Goal: Information Seeking & Learning: Learn about a topic

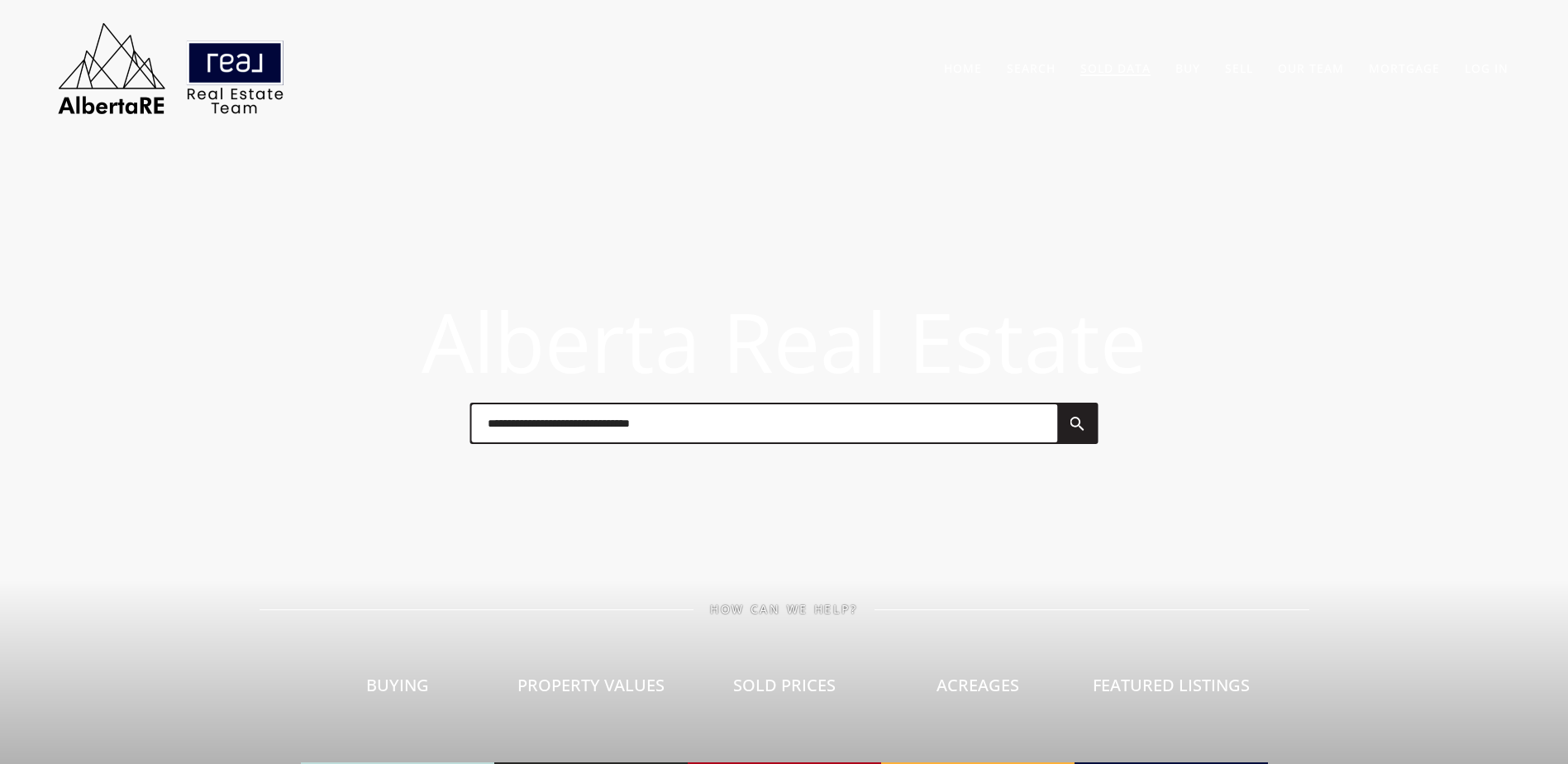
click at [1118, 63] on link "Sold Data" at bounding box center [1115, 68] width 70 height 16
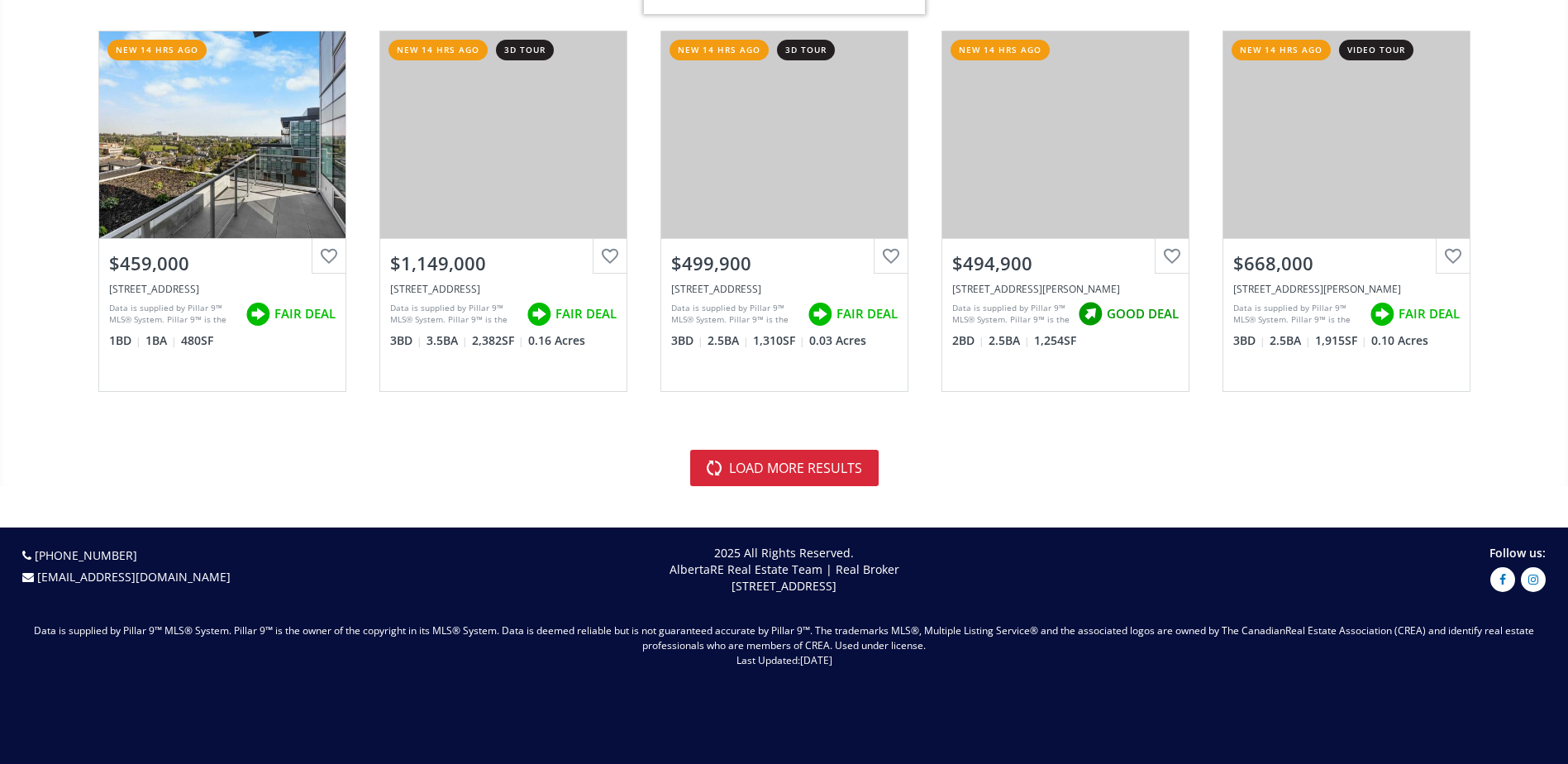
scroll to position [3719, 0]
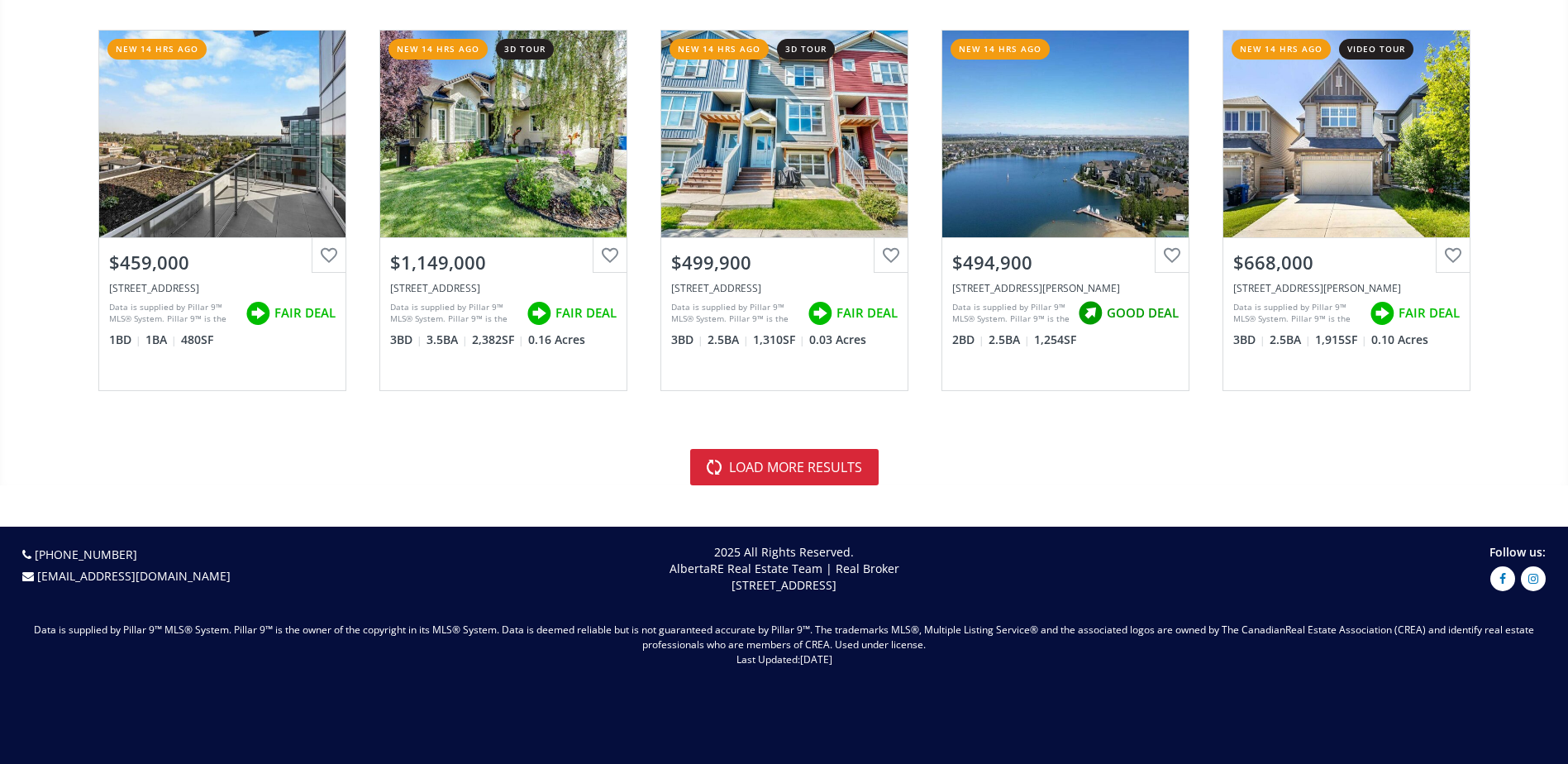
click at [829, 477] on button "load more results" at bounding box center [784, 467] width 189 height 36
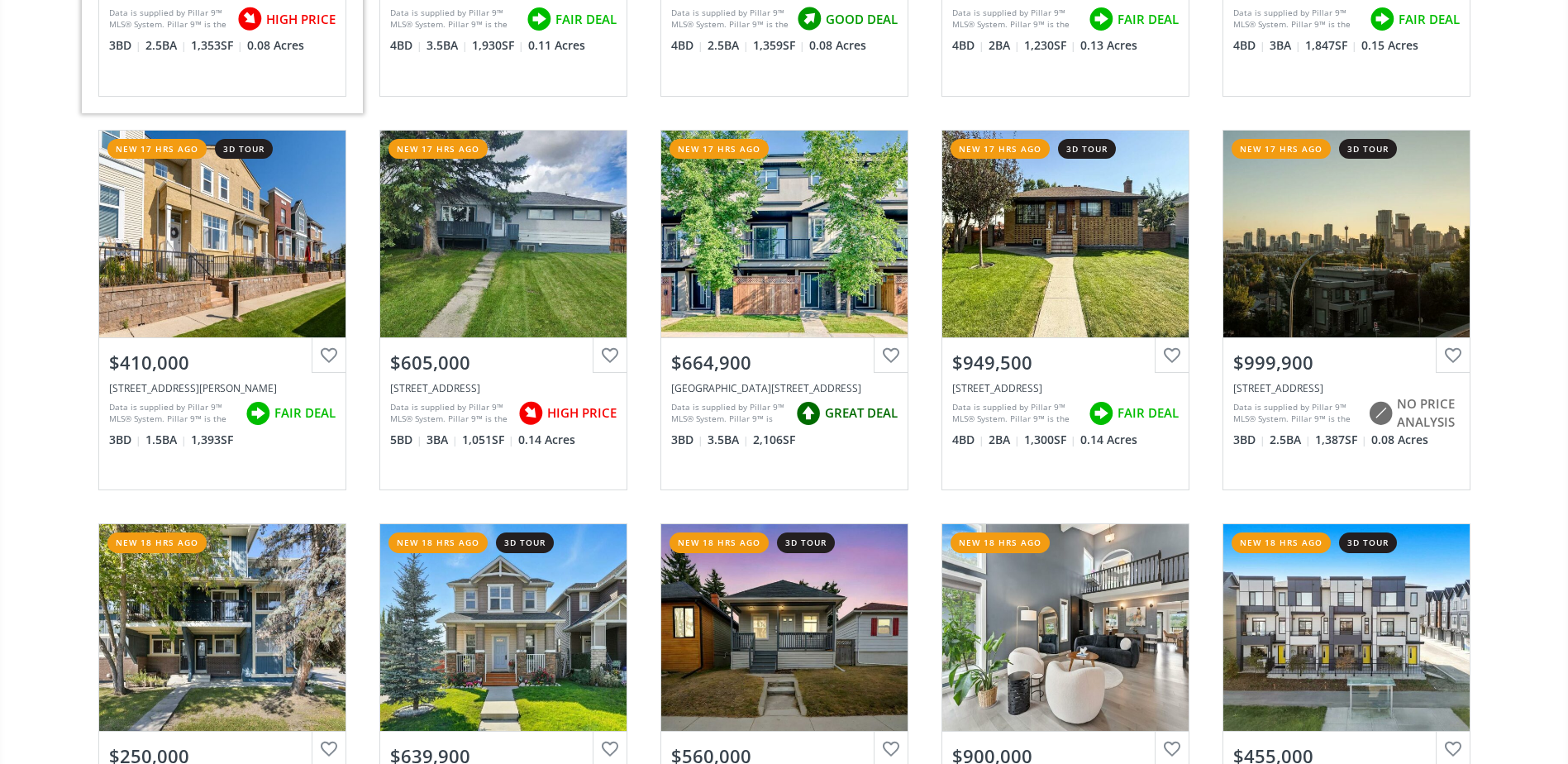
scroll to position [6777, 0]
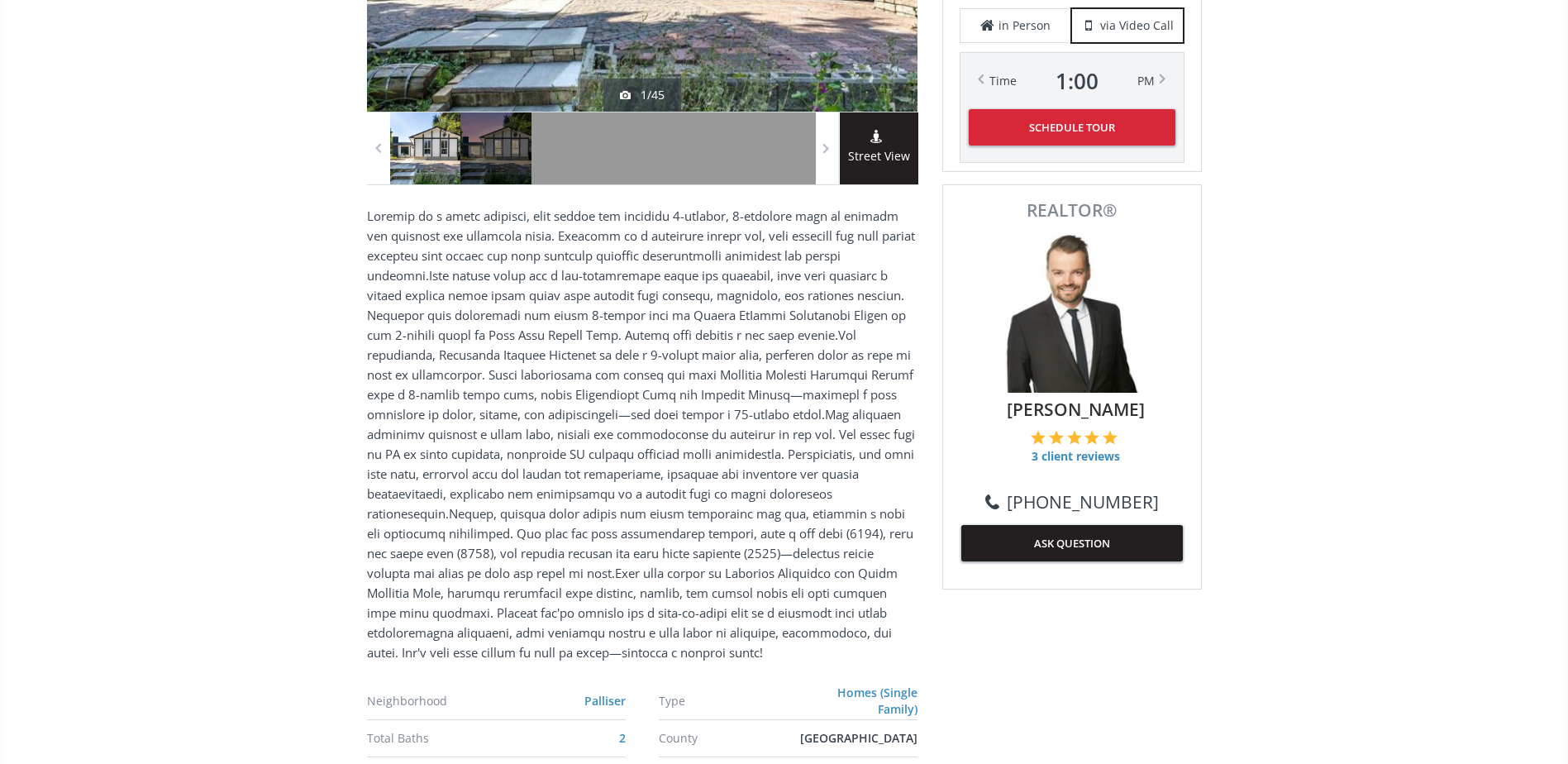
scroll to position [1074, 0]
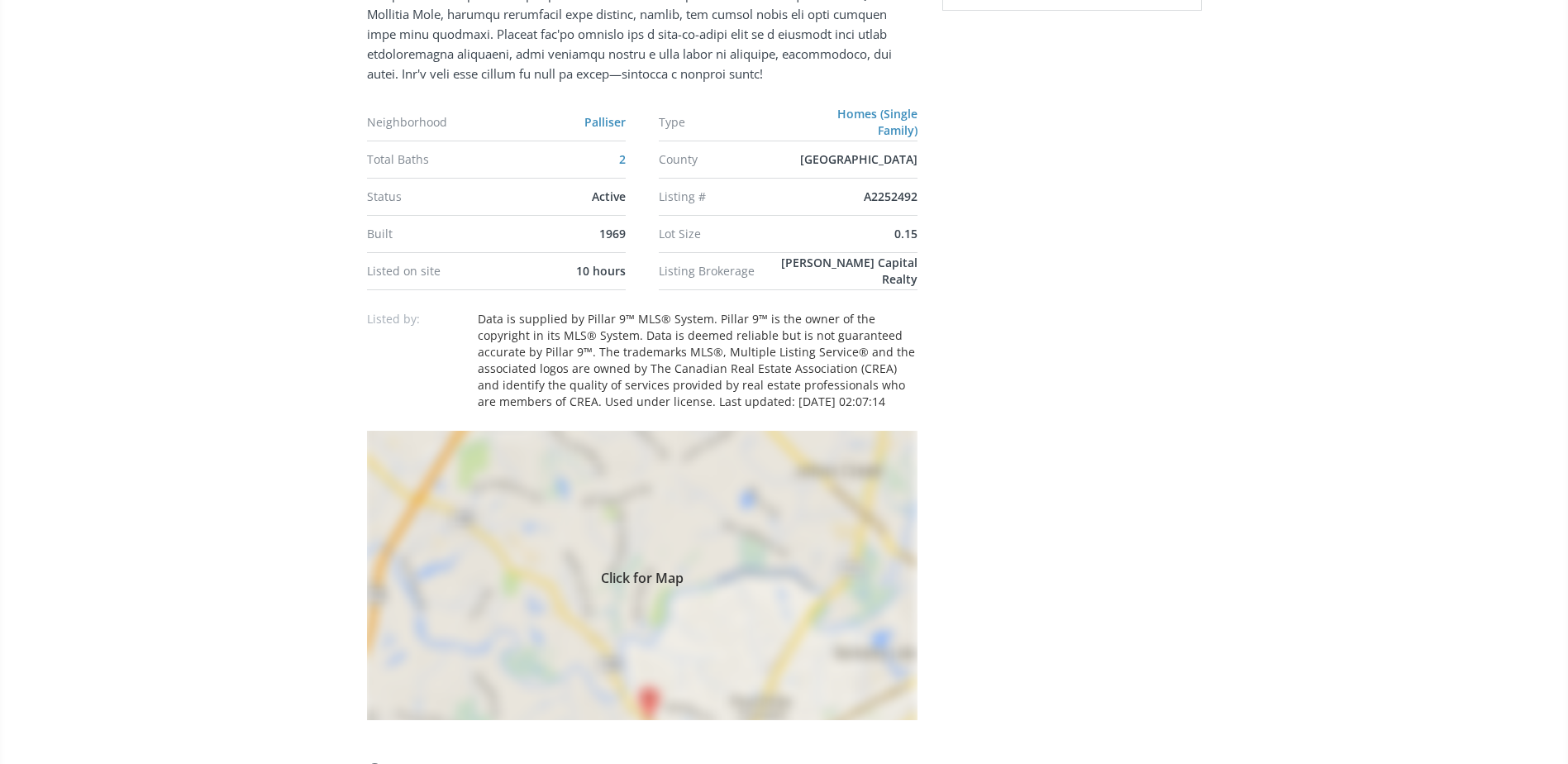
click at [669, 444] on div "Click for Map" at bounding box center [642, 575] width 551 height 290
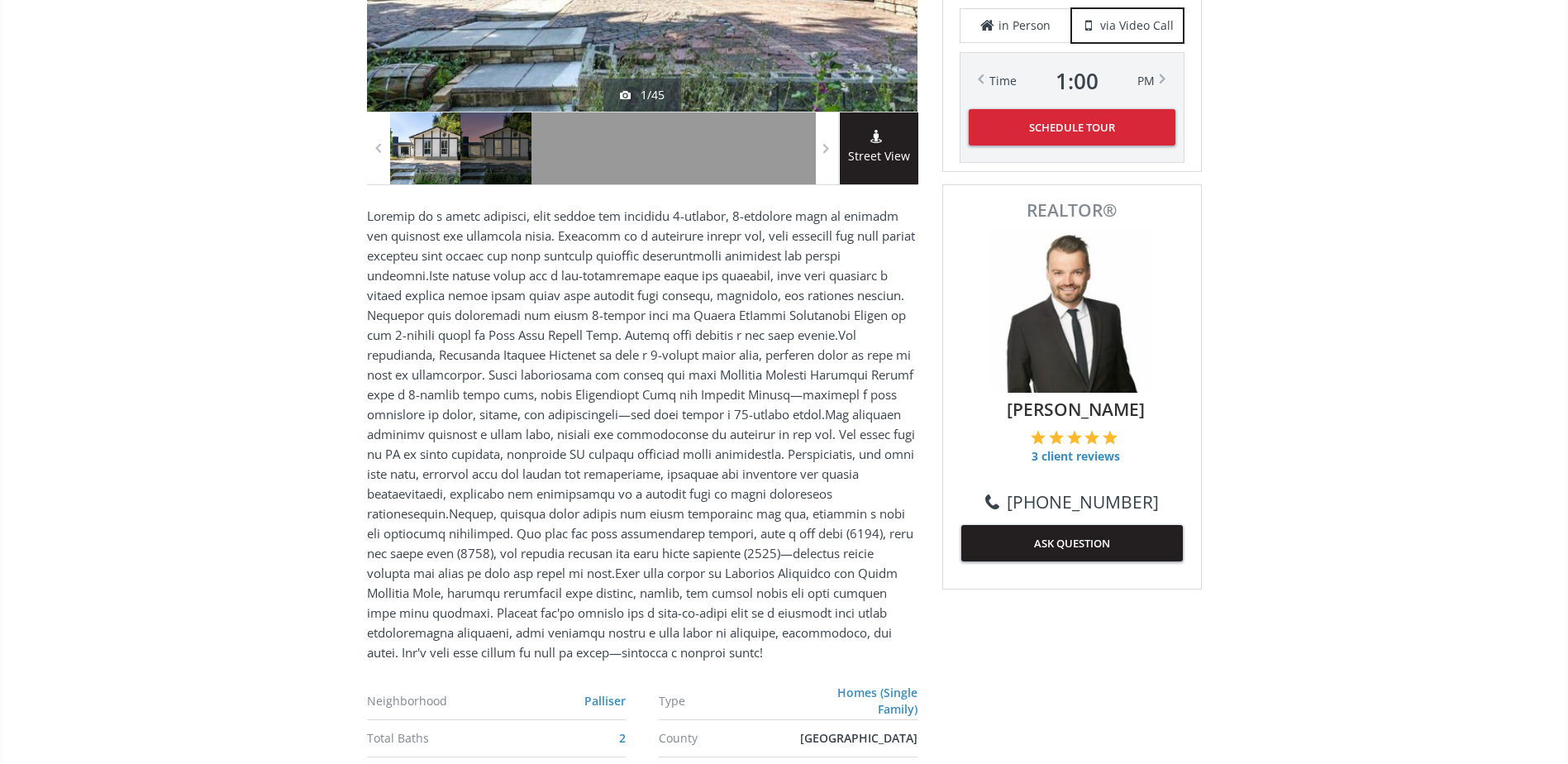
scroll to position [0, 0]
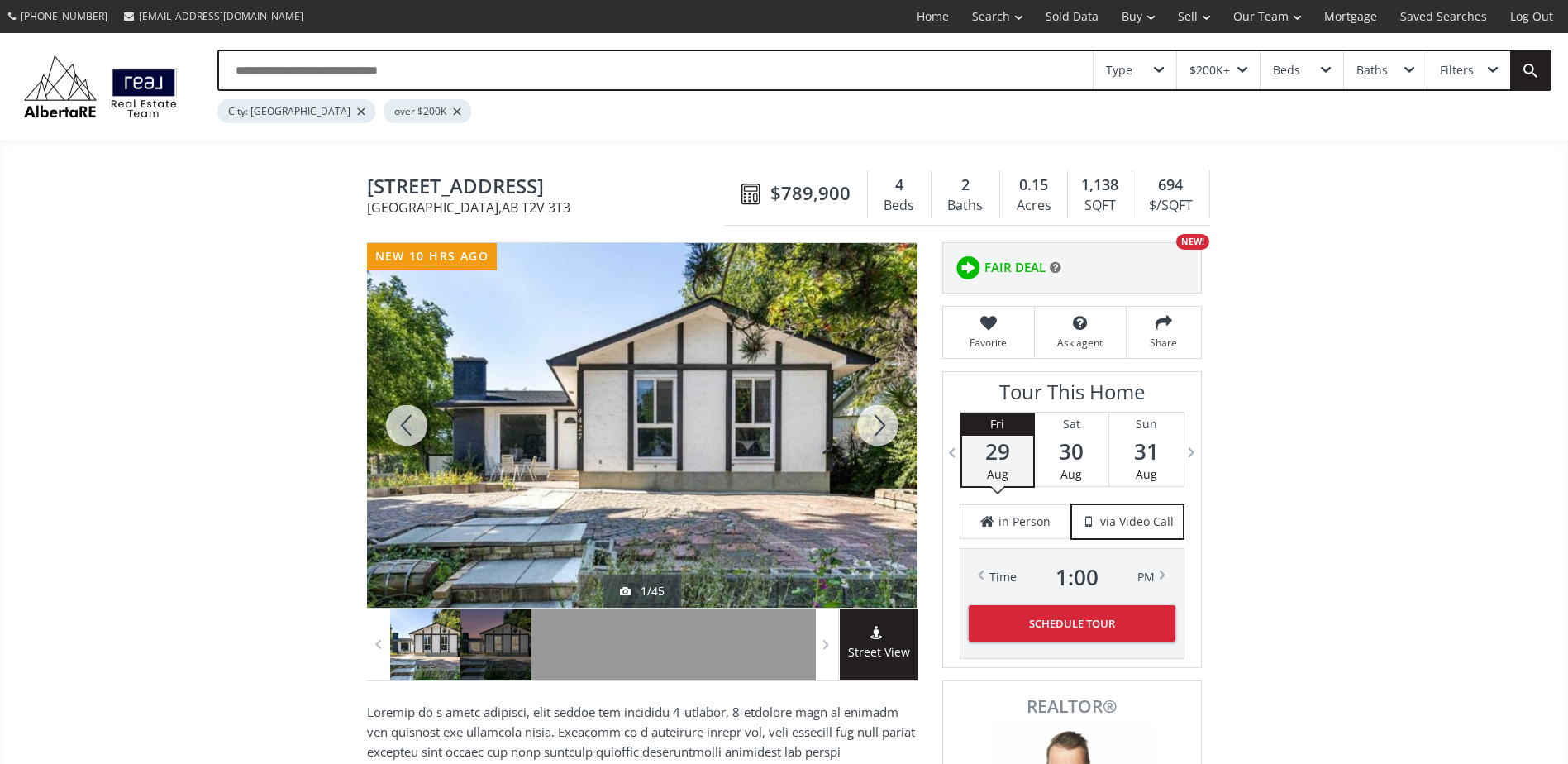
click at [882, 443] on div at bounding box center [877, 425] width 79 height 365
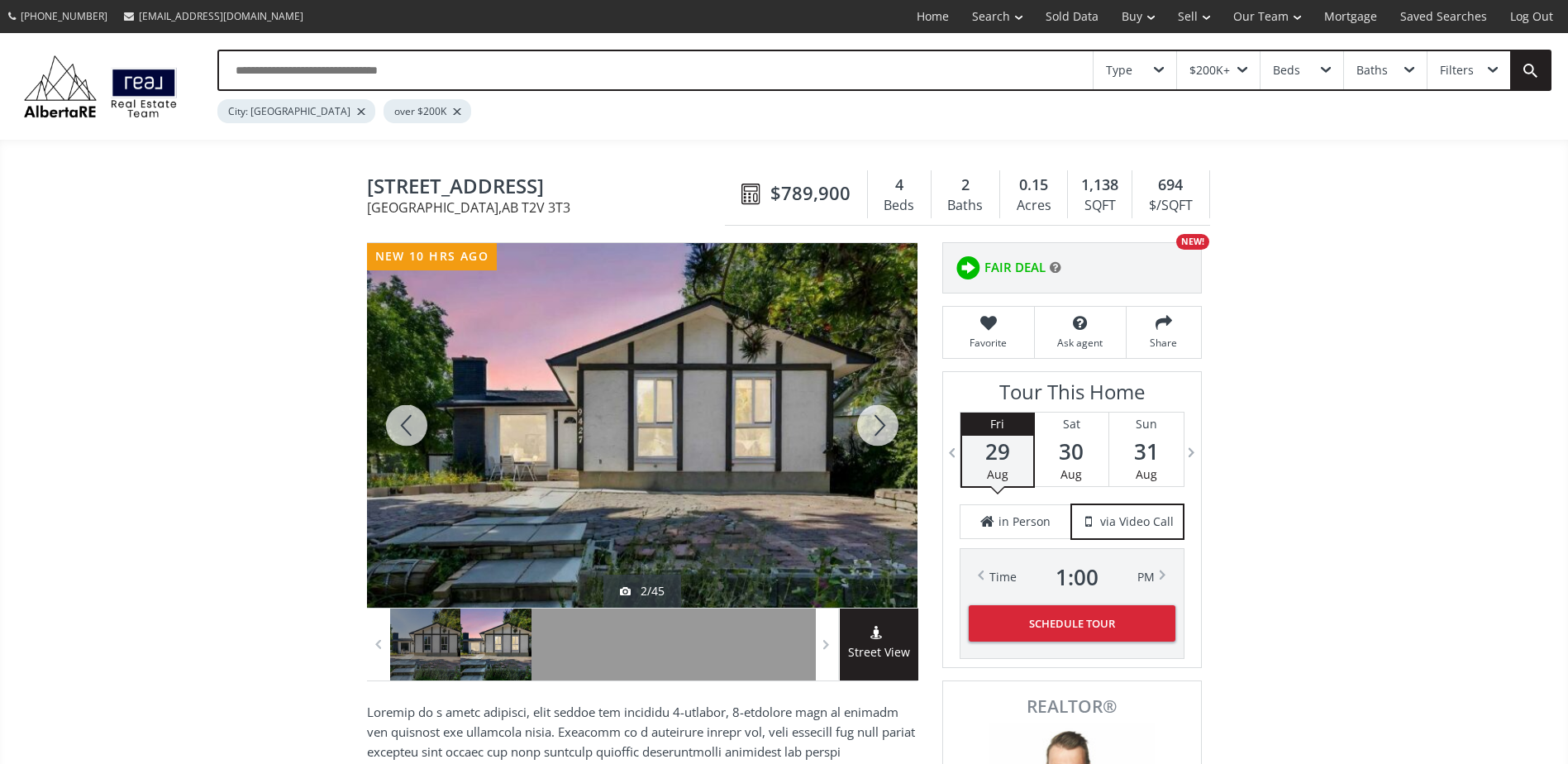
click at [881, 433] on div at bounding box center [877, 425] width 79 height 365
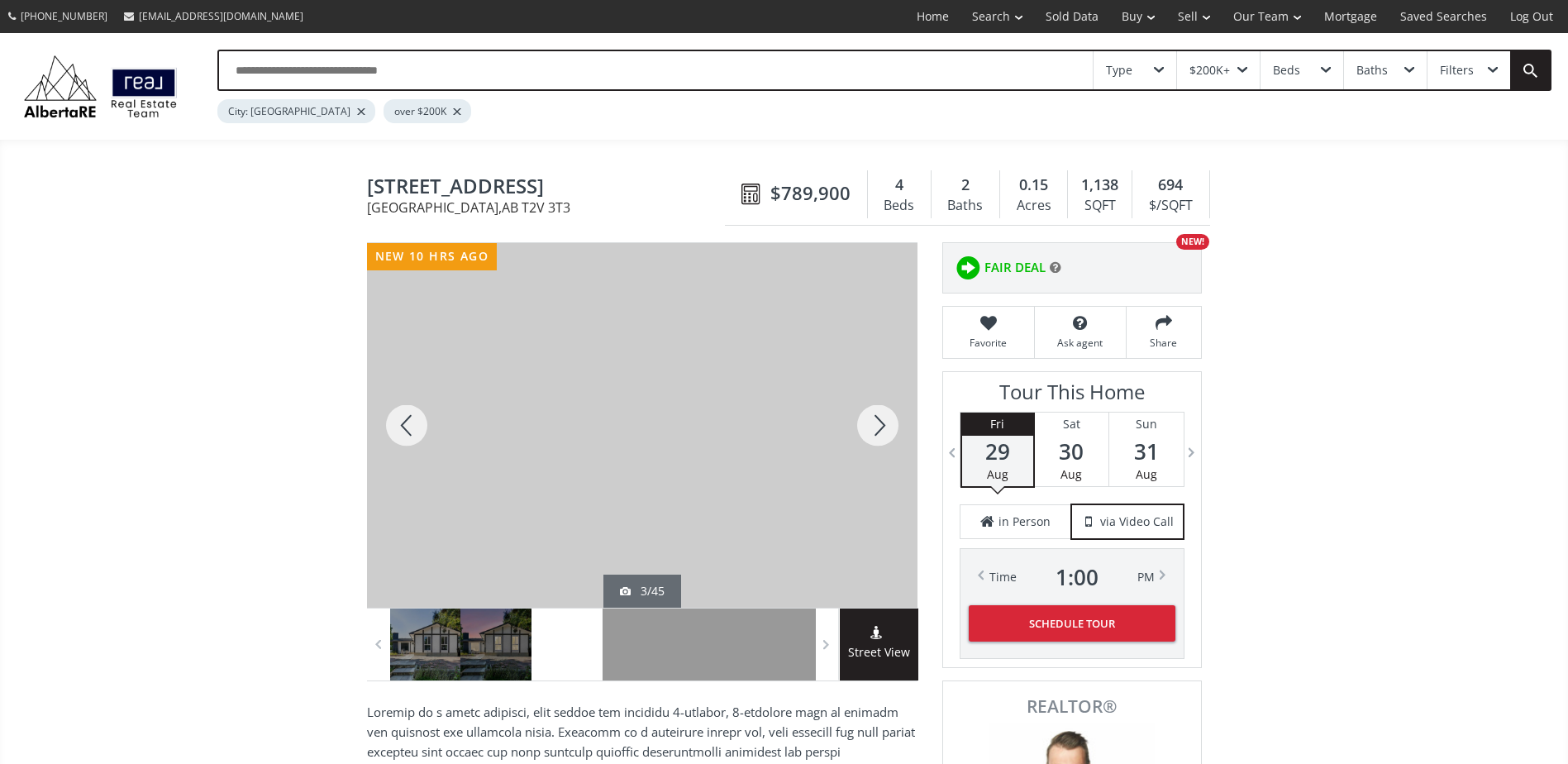
click at [883, 423] on div at bounding box center [877, 425] width 79 height 365
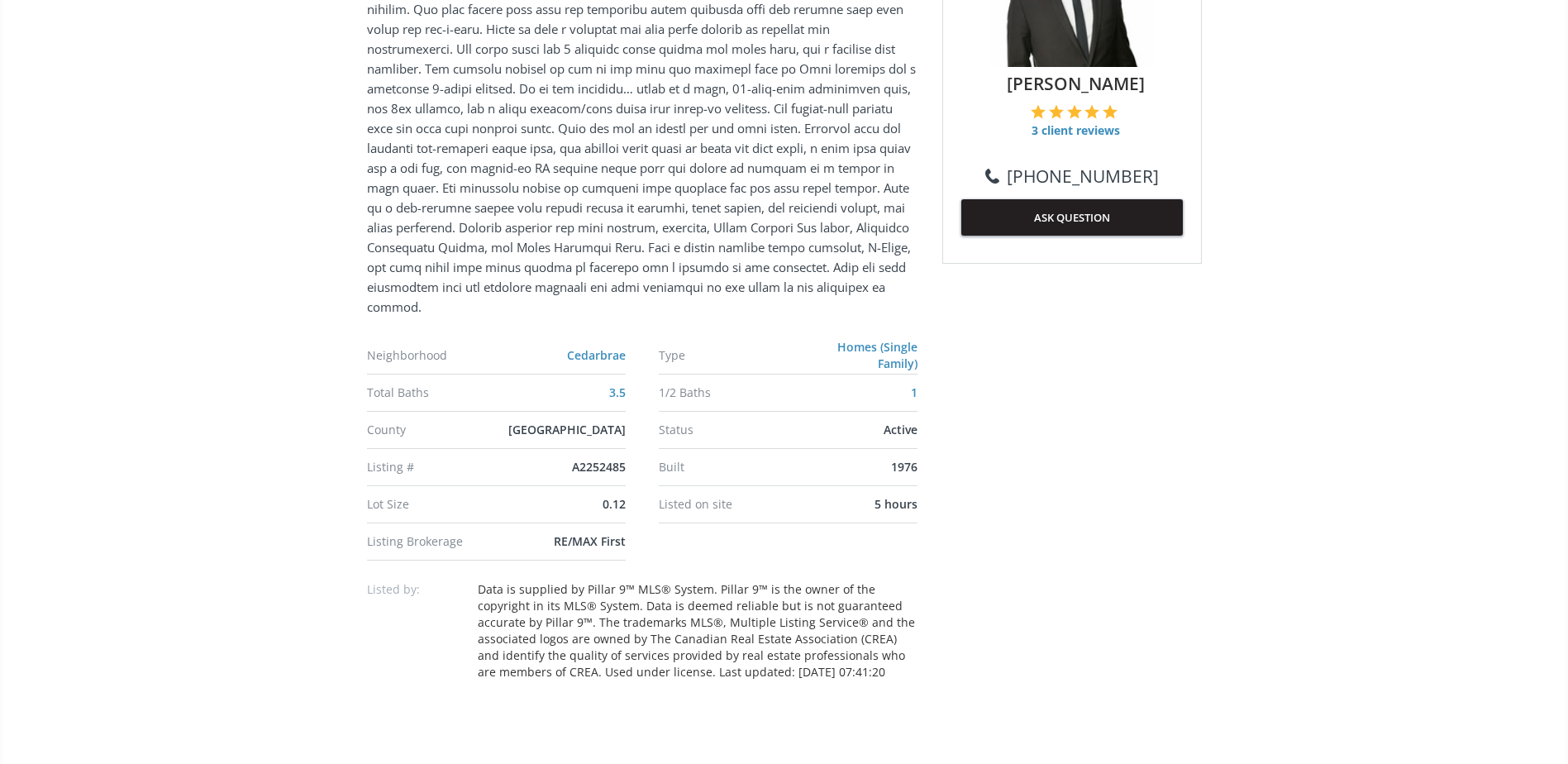
scroll to position [1074, 0]
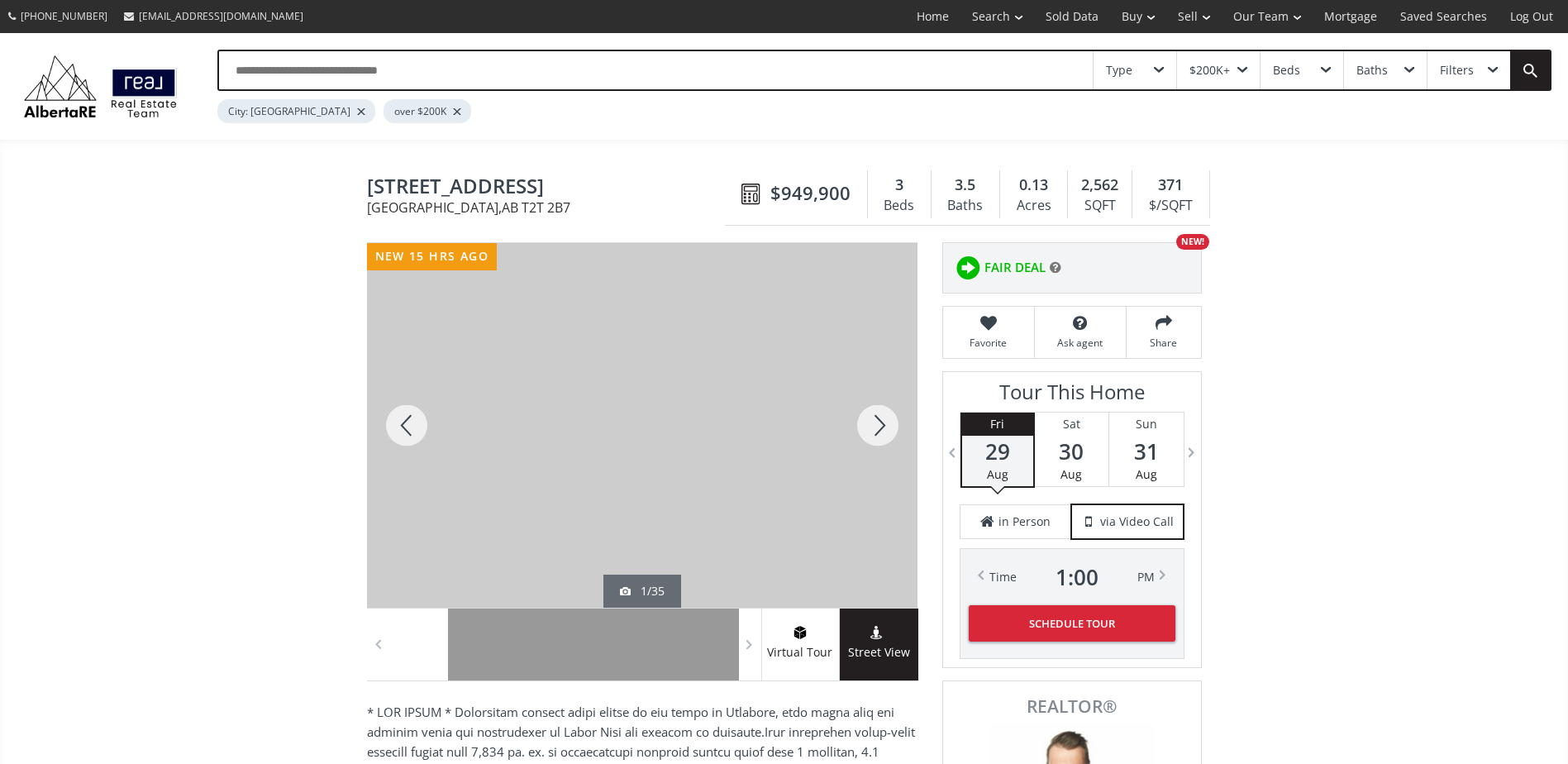
click at [866, 413] on div at bounding box center [877, 425] width 79 height 365
click at [881, 417] on div at bounding box center [877, 425] width 79 height 365
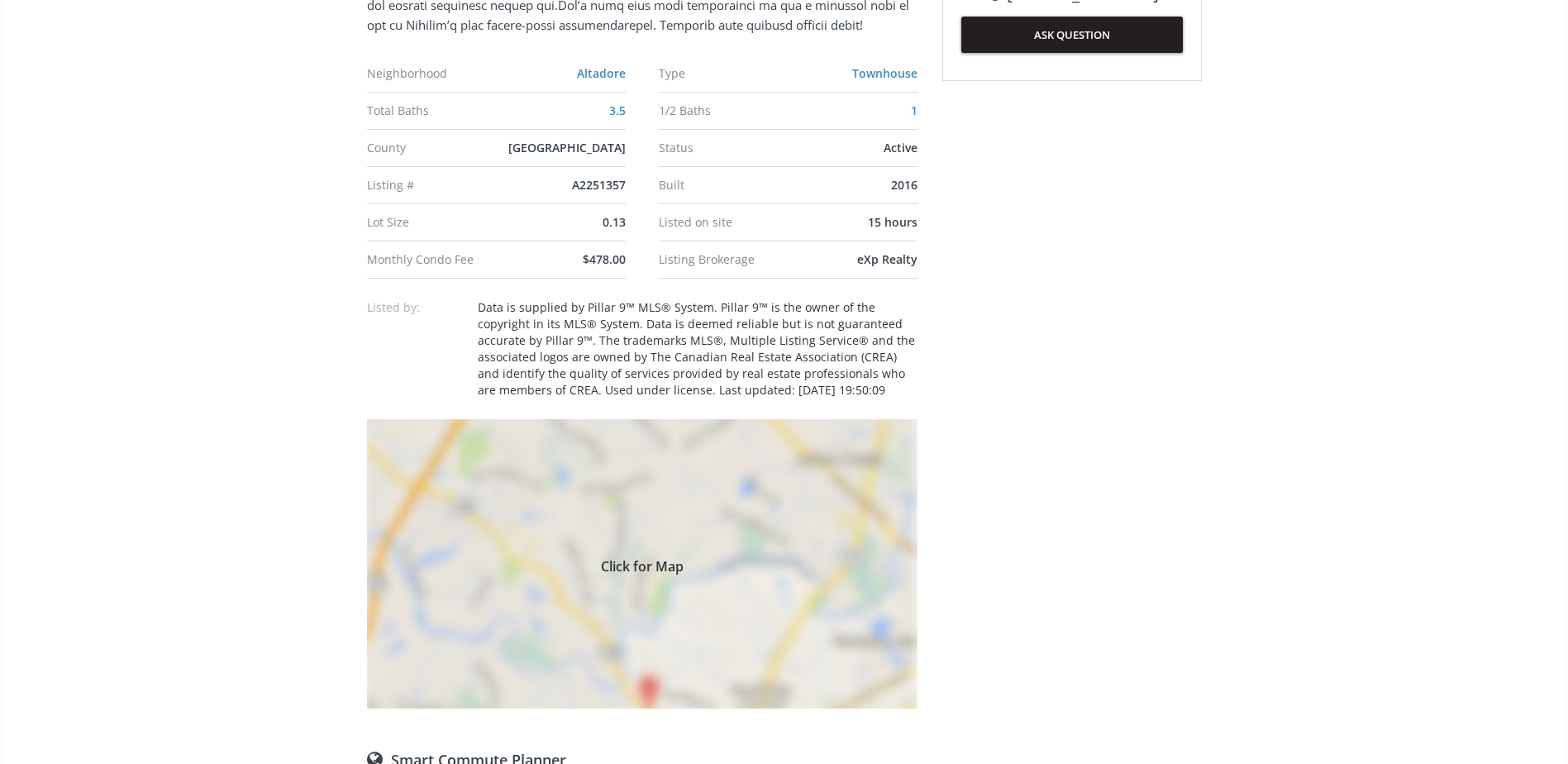
scroll to position [1239, 0]
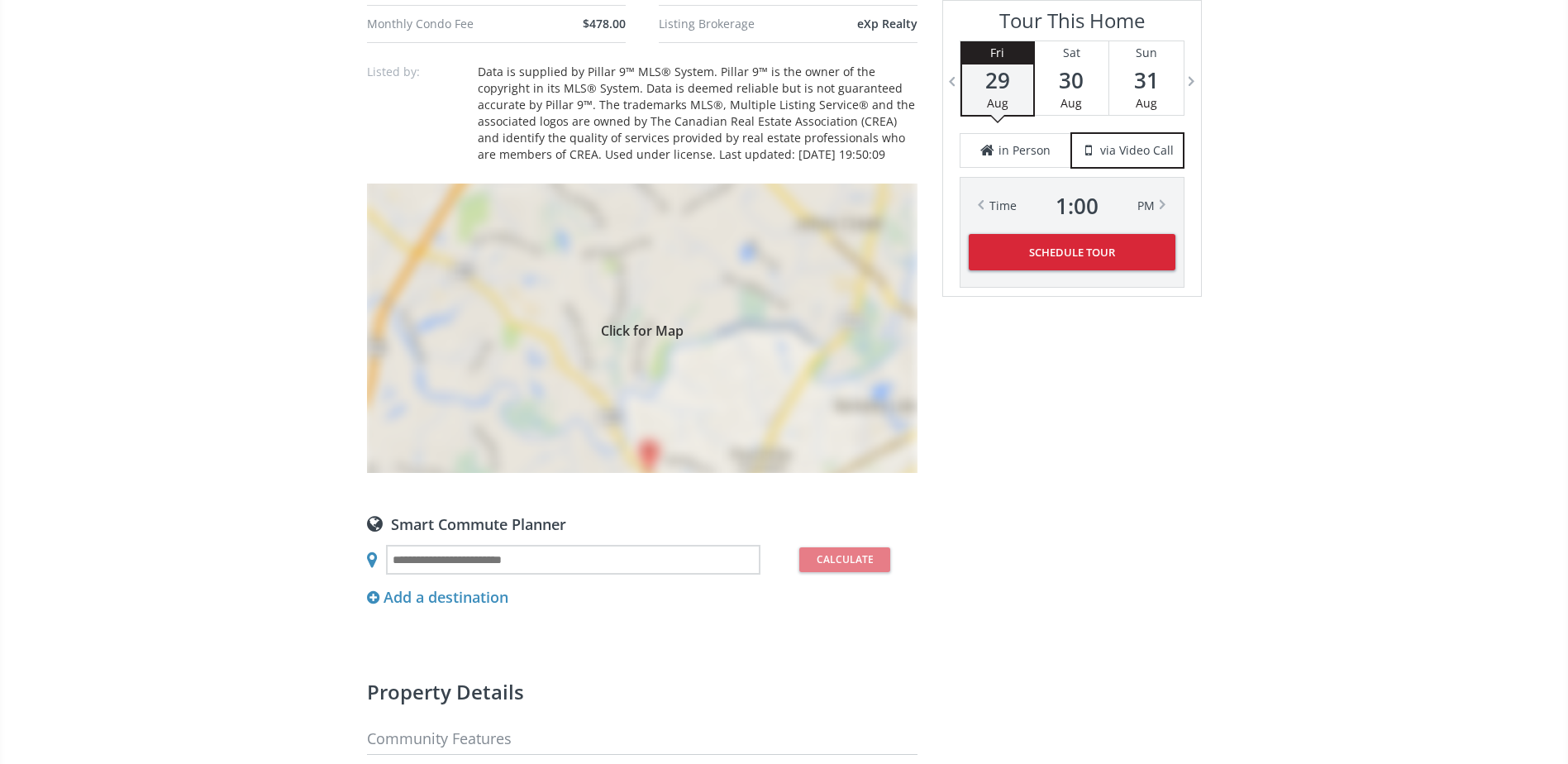
click at [818, 386] on div "Click for Map" at bounding box center [642, 329] width 551 height 290
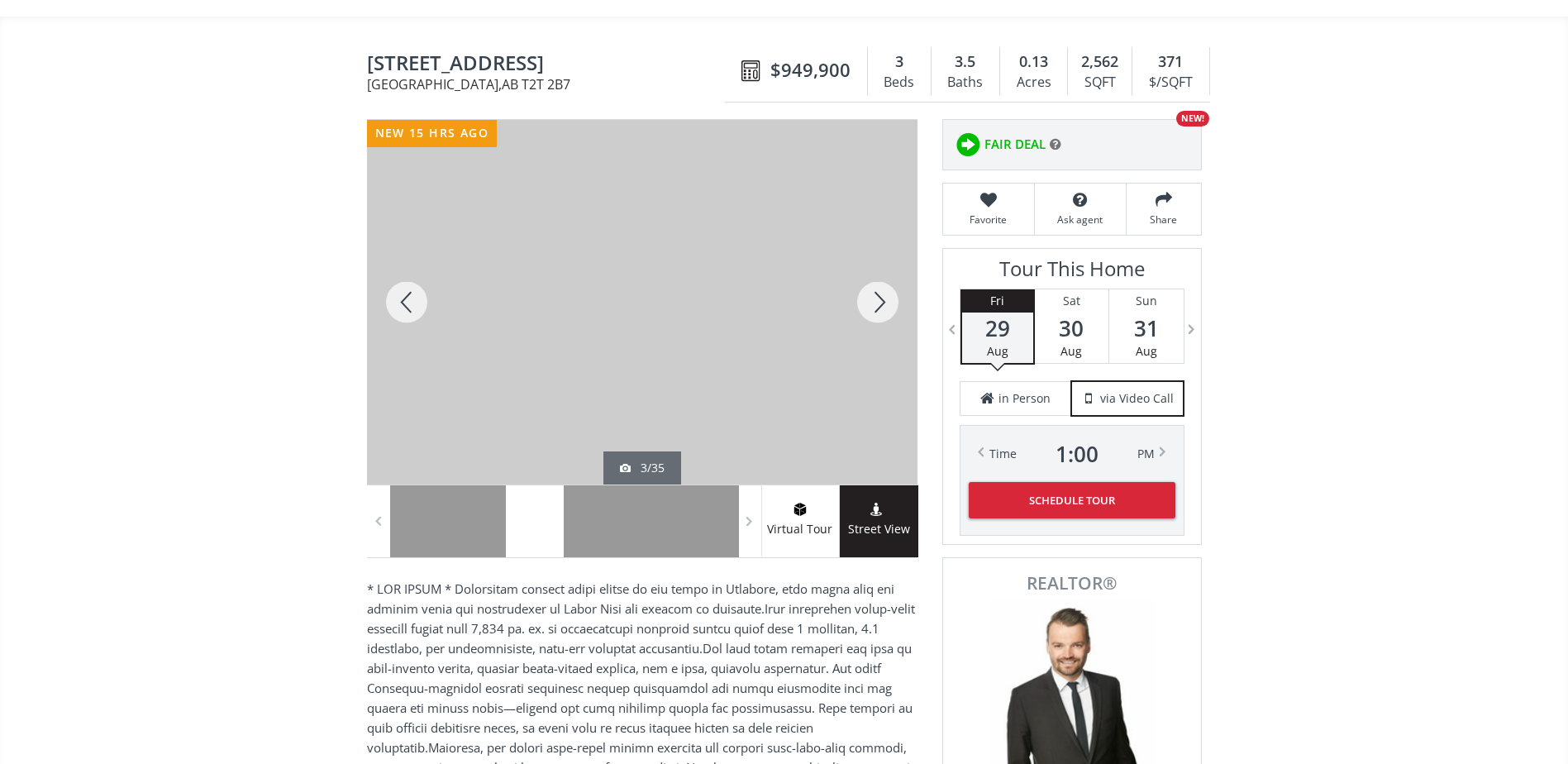
scroll to position [82, 0]
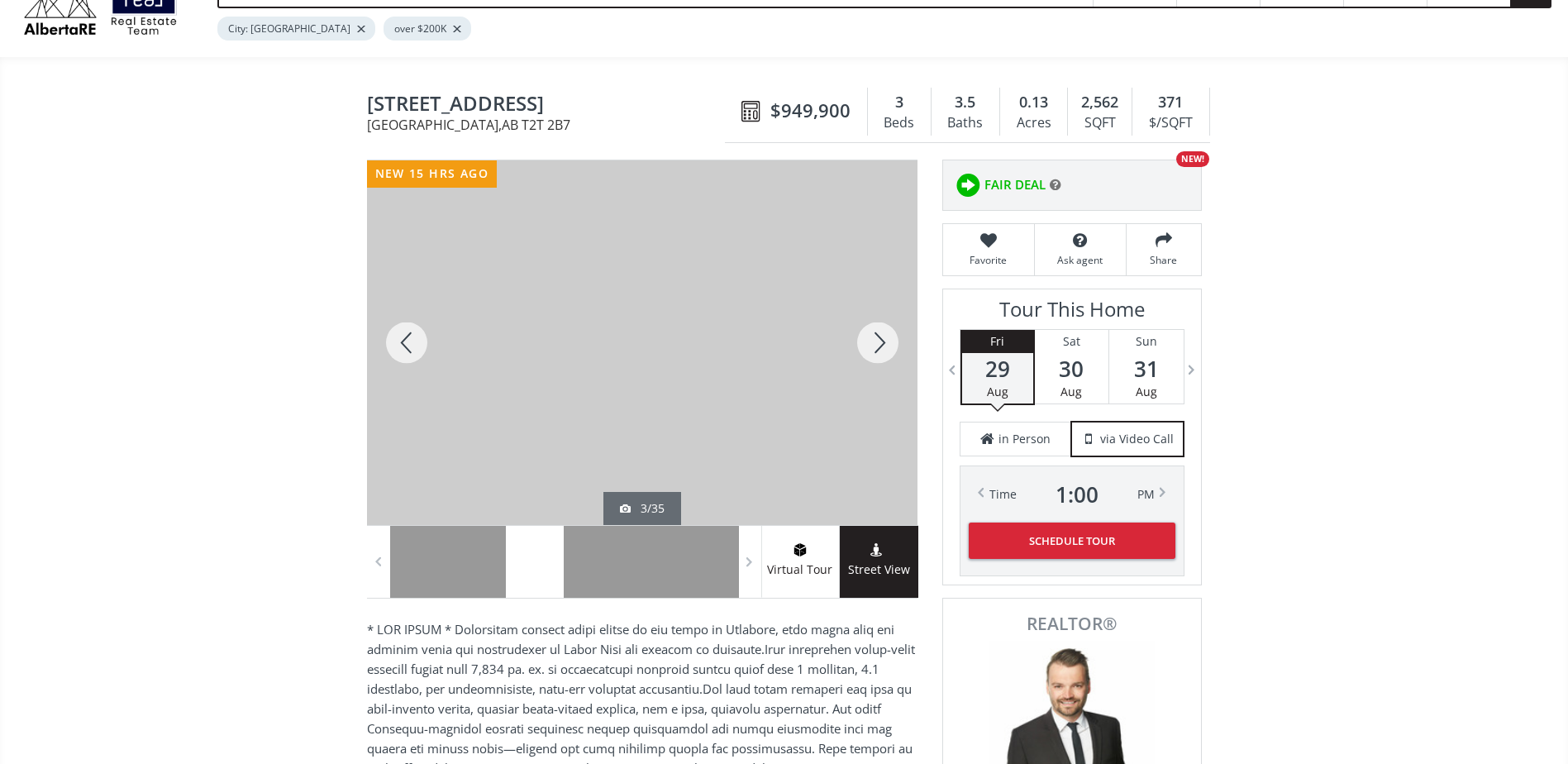
click at [872, 330] on div at bounding box center [877, 342] width 79 height 365
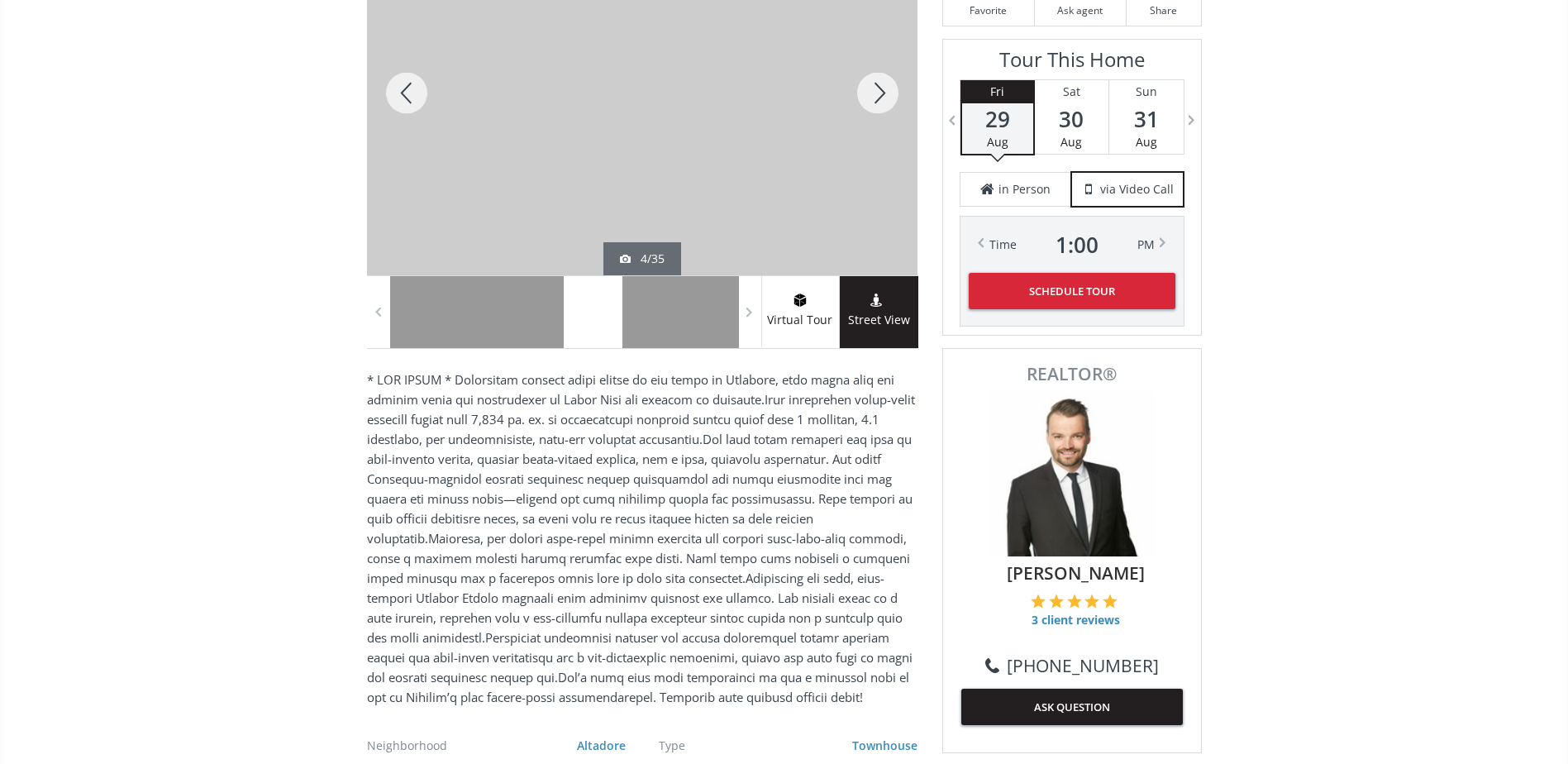
scroll to position [165, 0]
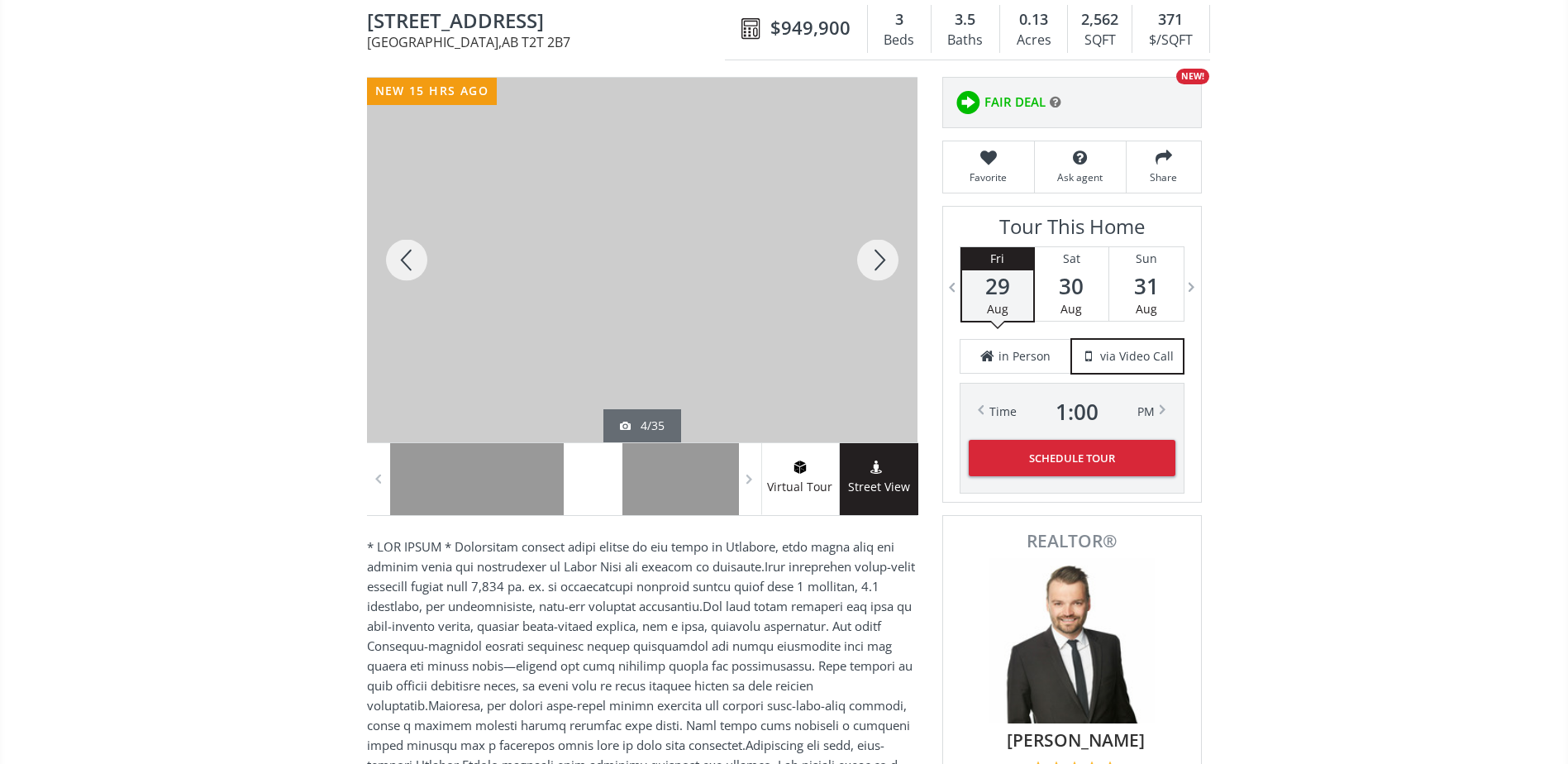
click at [872, 249] on div at bounding box center [877, 259] width 79 height 365
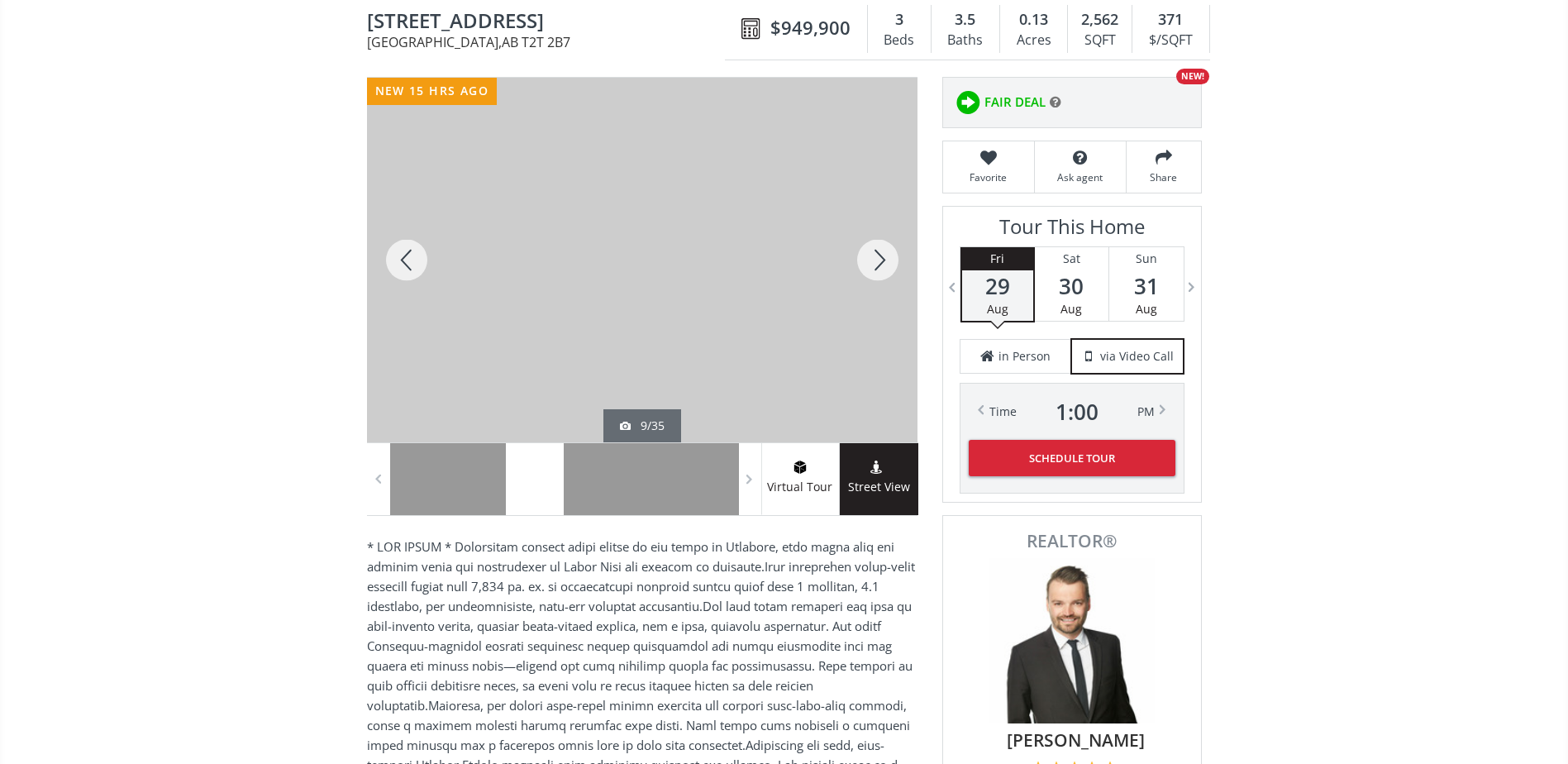
click at [872, 249] on div at bounding box center [877, 259] width 79 height 365
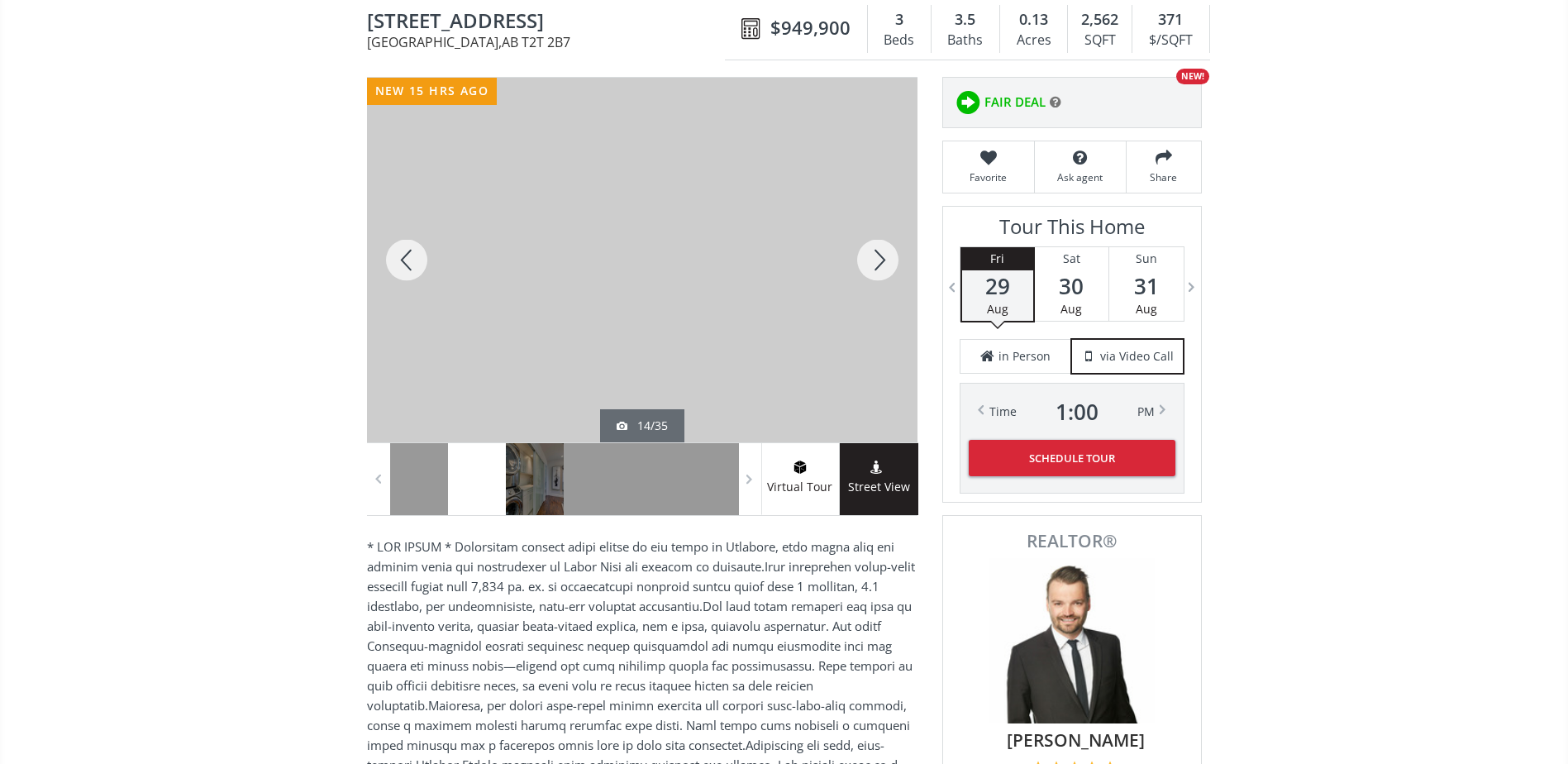
click at [872, 249] on div at bounding box center [877, 259] width 79 height 365
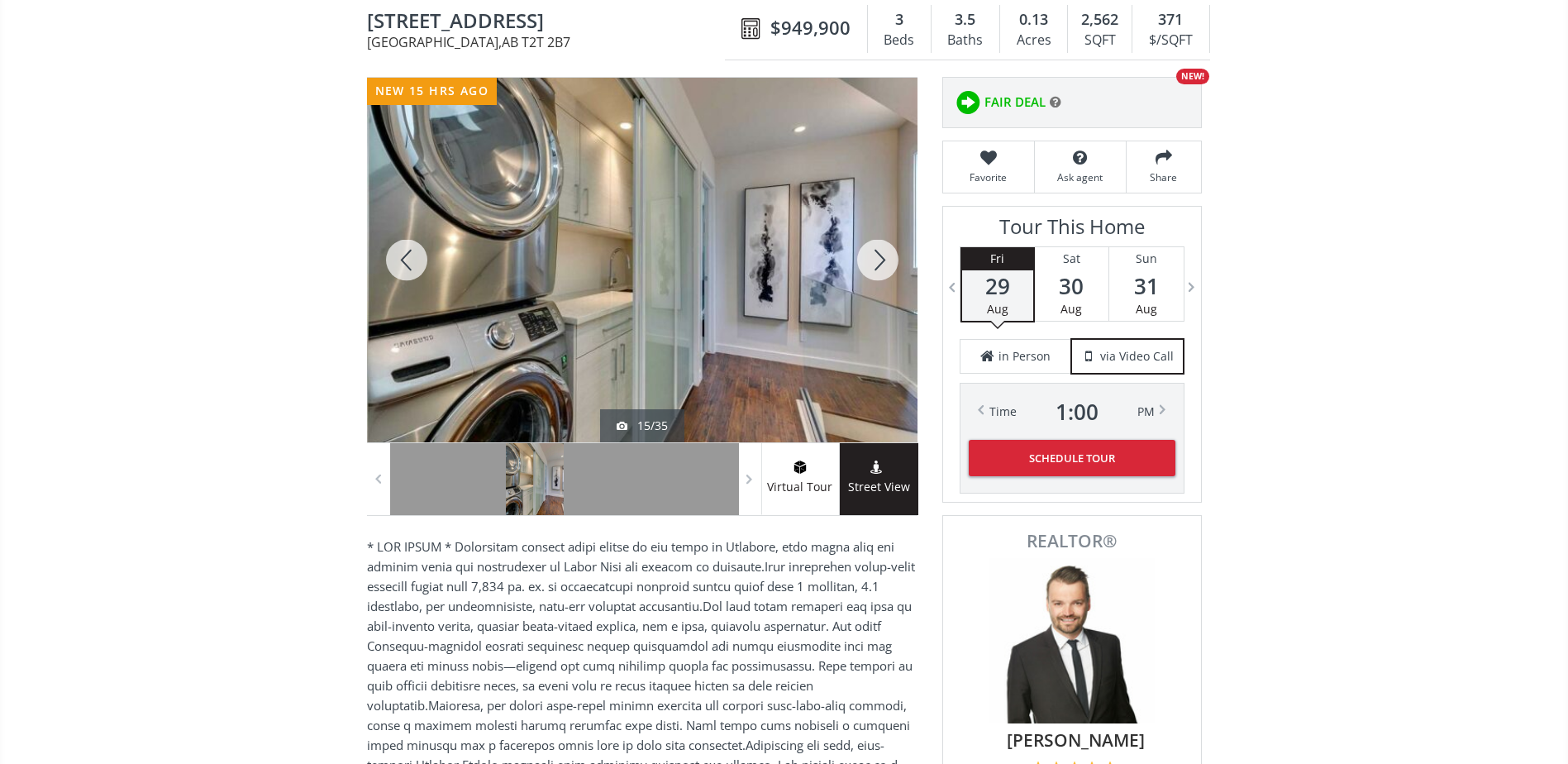
click at [872, 249] on div at bounding box center [877, 259] width 79 height 365
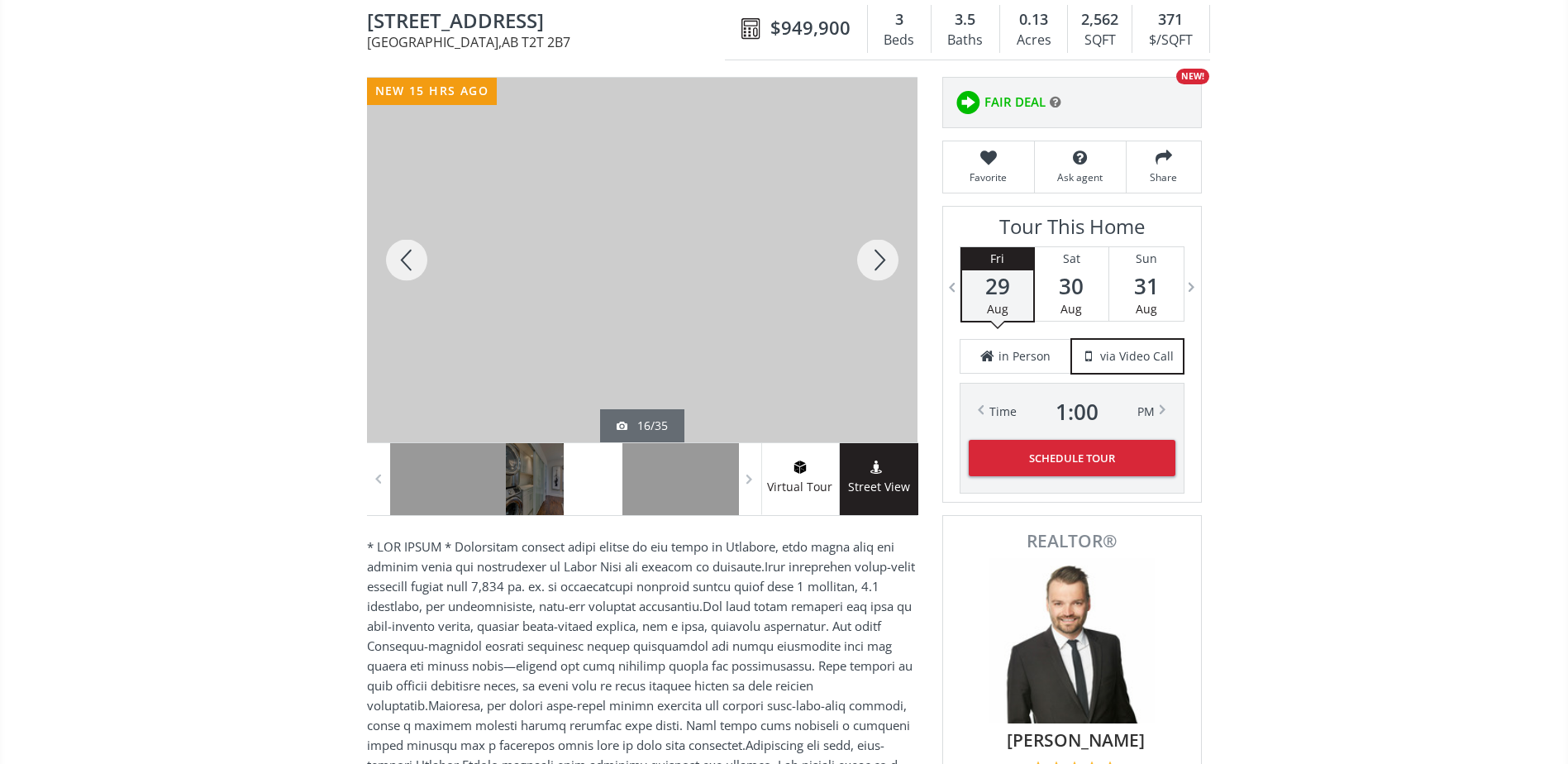
click at [872, 249] on div at bounding box center [877, 259] width 79 height 365
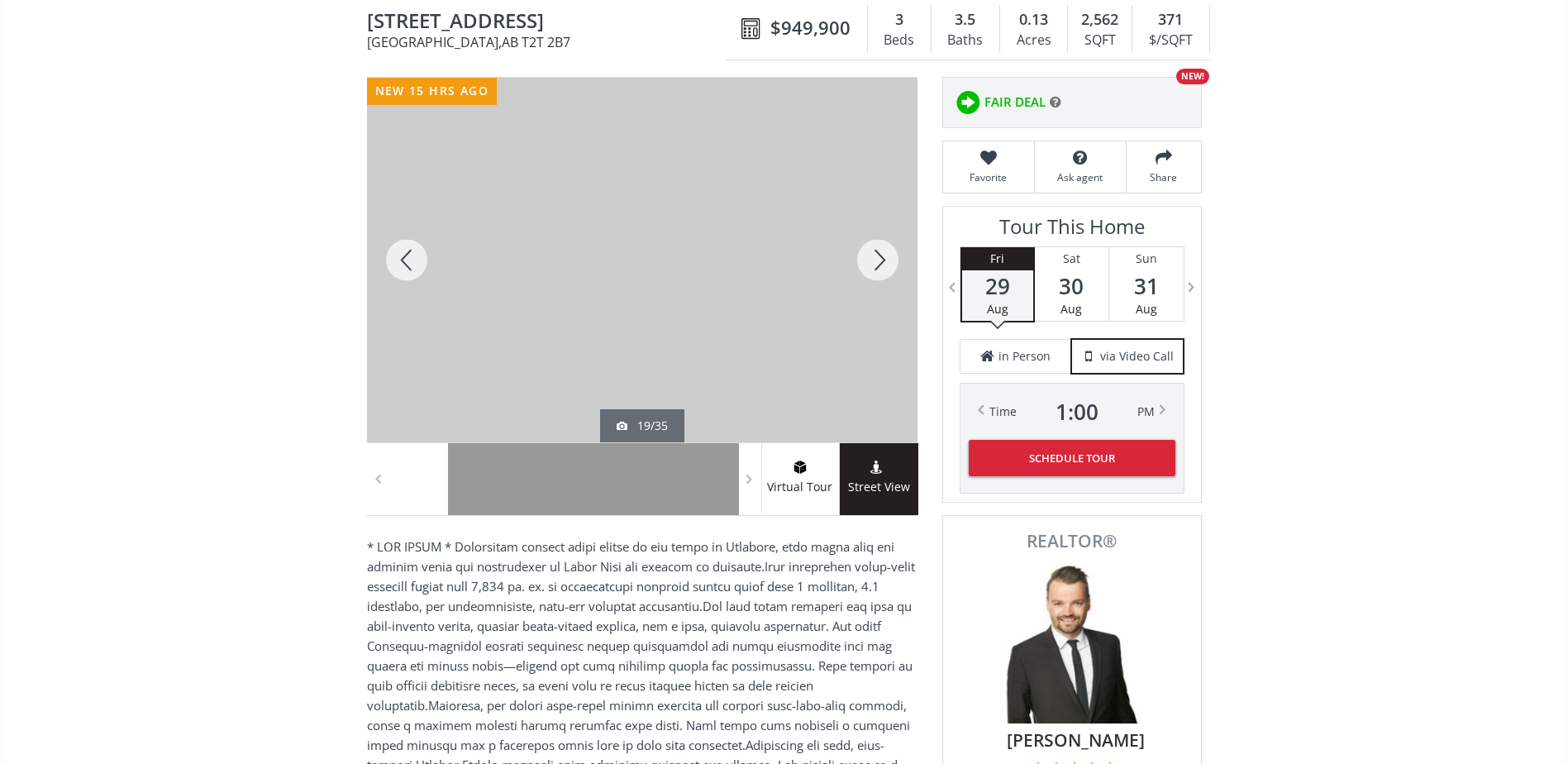
click at [872, 249] on div at bounding box center [877, 259] width 79 height 365
click at [397, 263] on div at bounding box center [406, 259] width 79 height 365
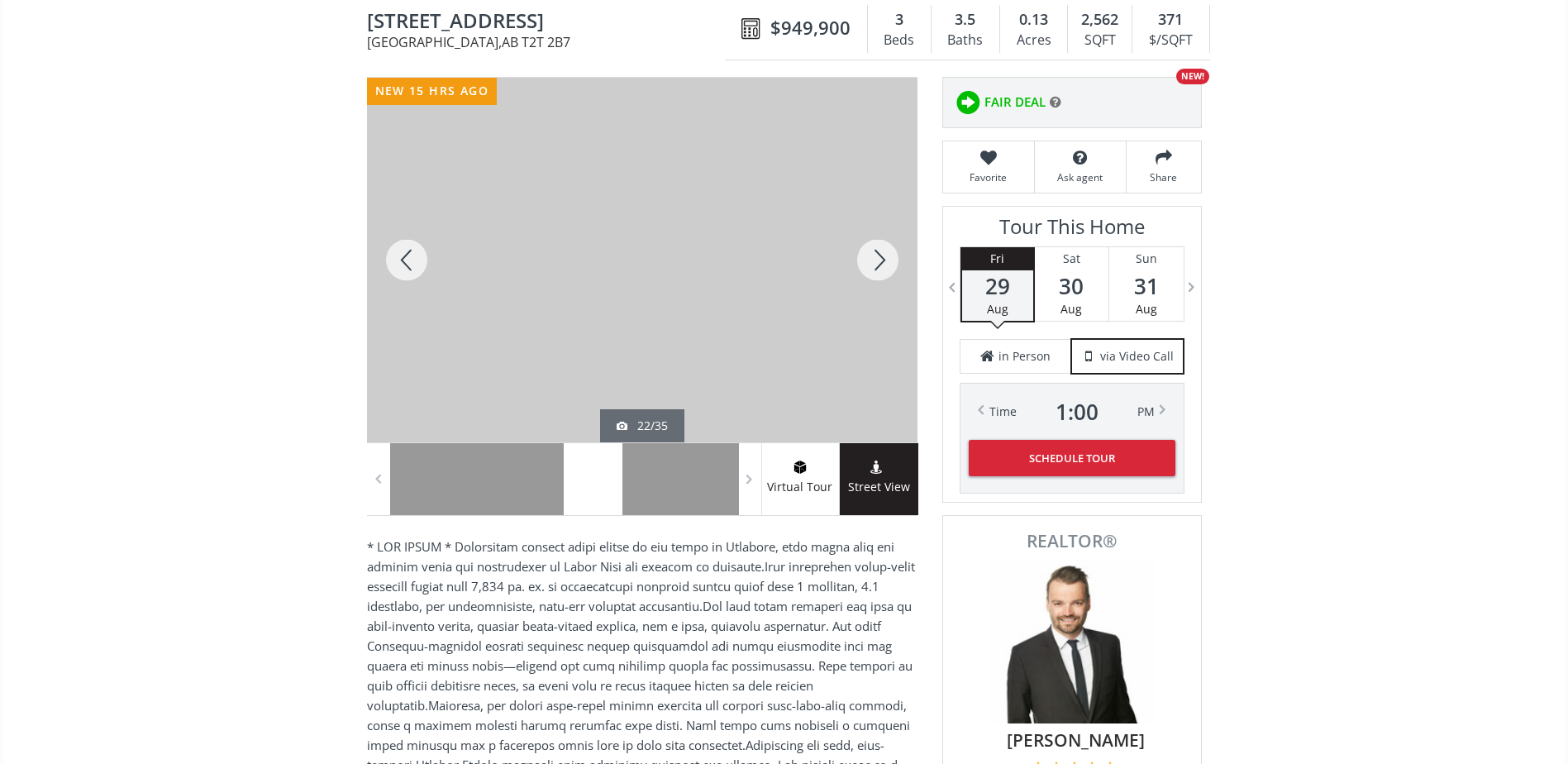
click at [397, 263] on div at bounding box center [406, 259] width 79 height 365
click at [873, 261] on div at bounding box center [877, 259] width 79 height 365
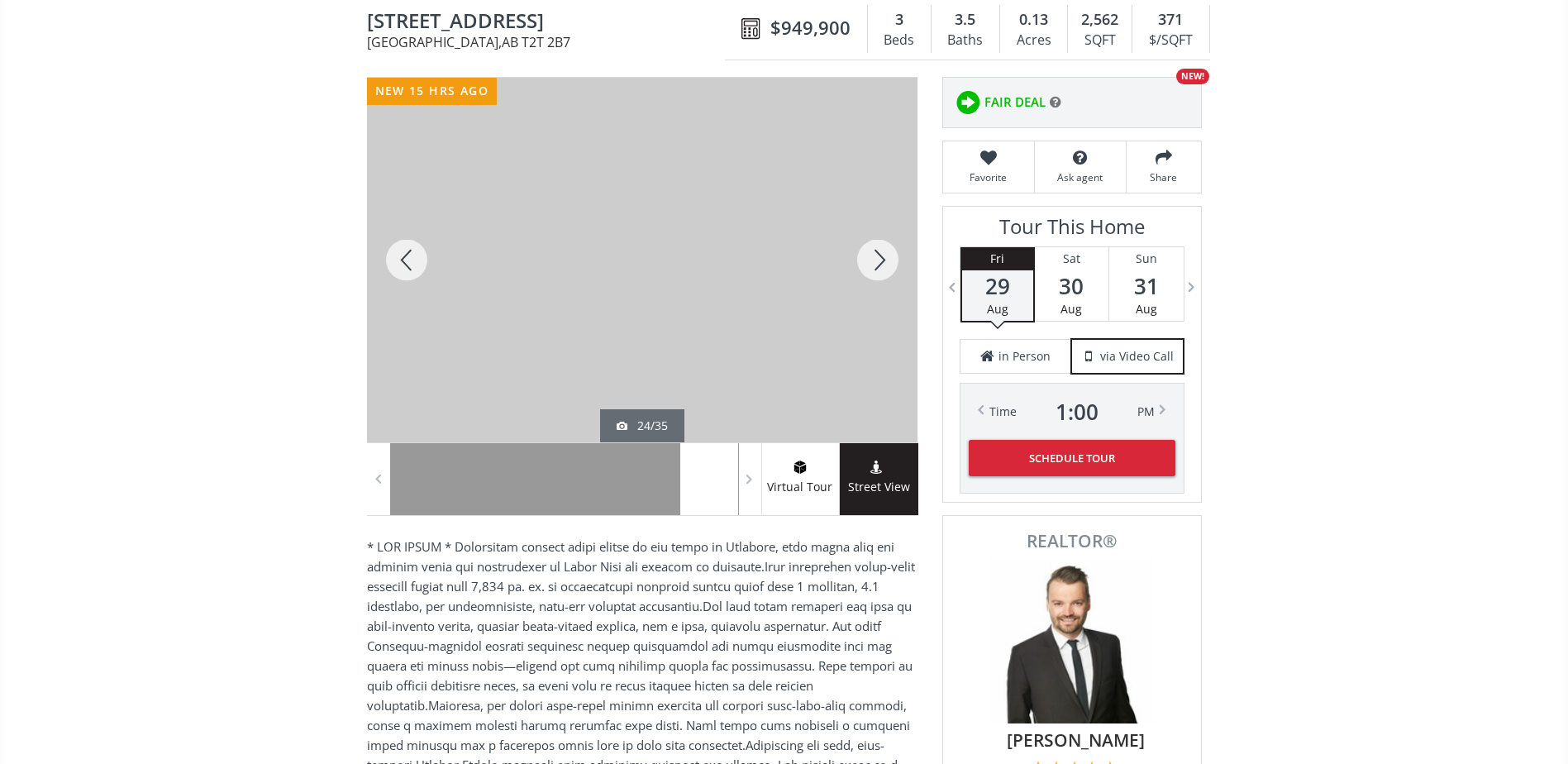
click at [873, 261] on div at bounding box center [877, 259] width 79 height 365
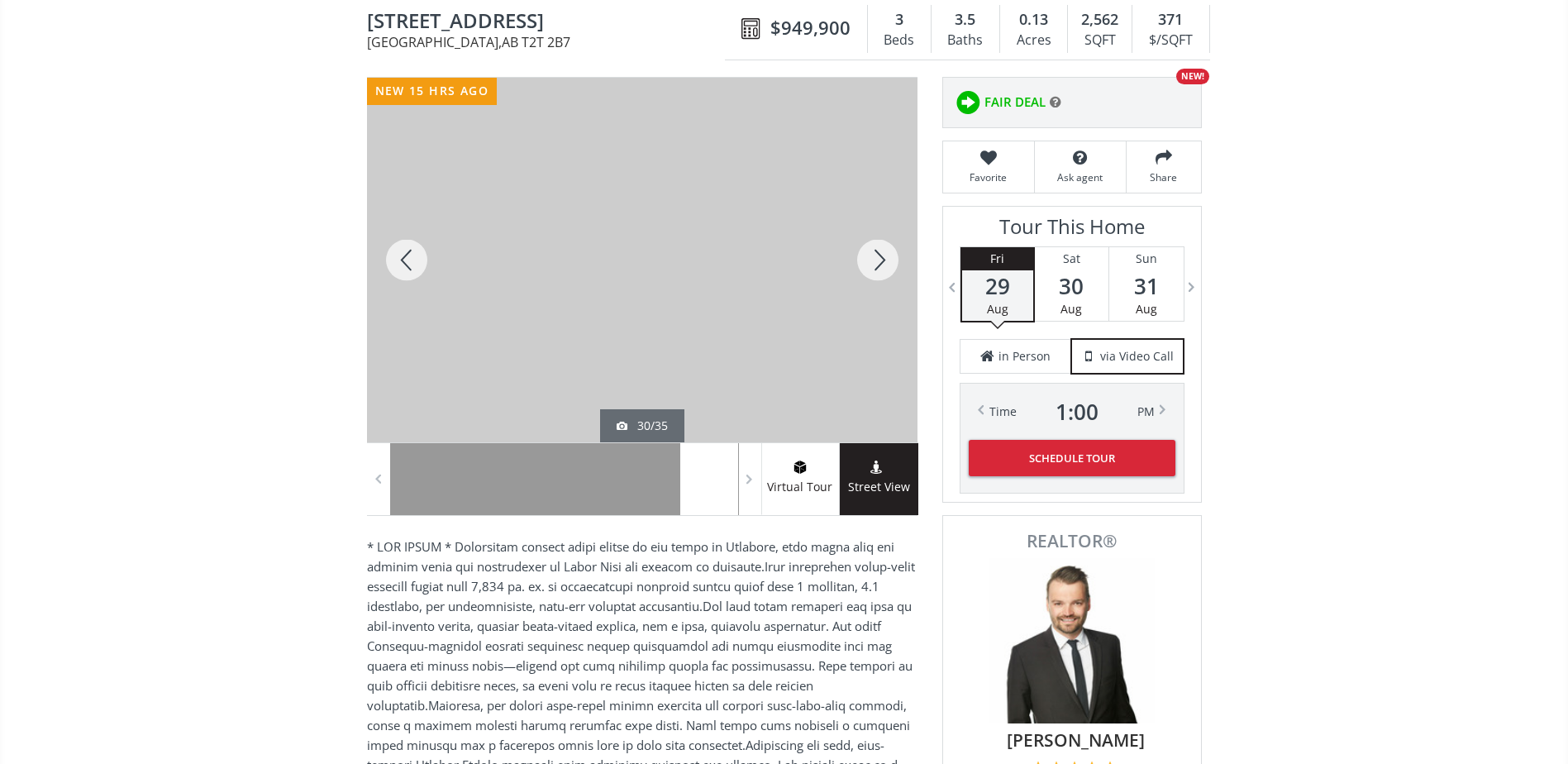
click at [873, 261] on div at bounding box center [877, 259] width 79 height 365
click at [880, 247] on div at bounding box center [877, 259] width 79 height 365
